Goal: Navigation & Orientation: Find specific page/section

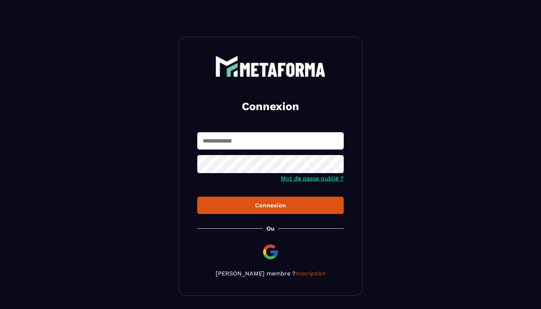
type input "**********"
click at [268, 205] on div "Connexion" at bounding box center [270, 205] width 135 height 7
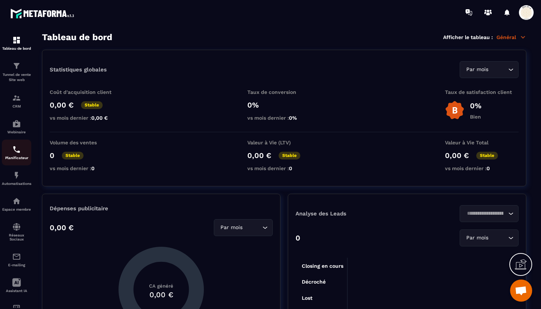
click at [19, 153] on img at bounding box center [16, 149] width 9 height 9
